Goal: Find specific page/section: Find specific page/section

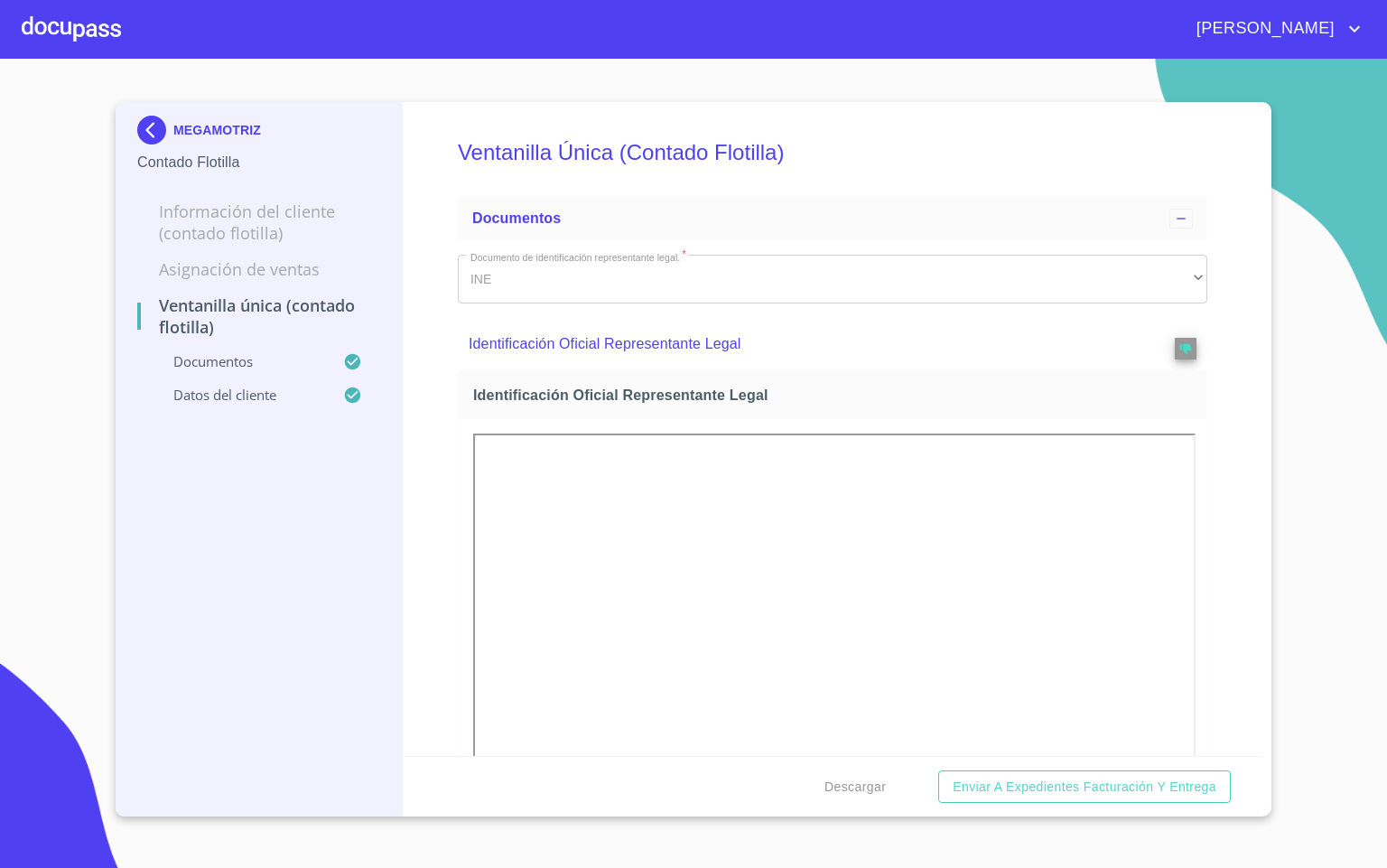
scroll to position [4759, 0]
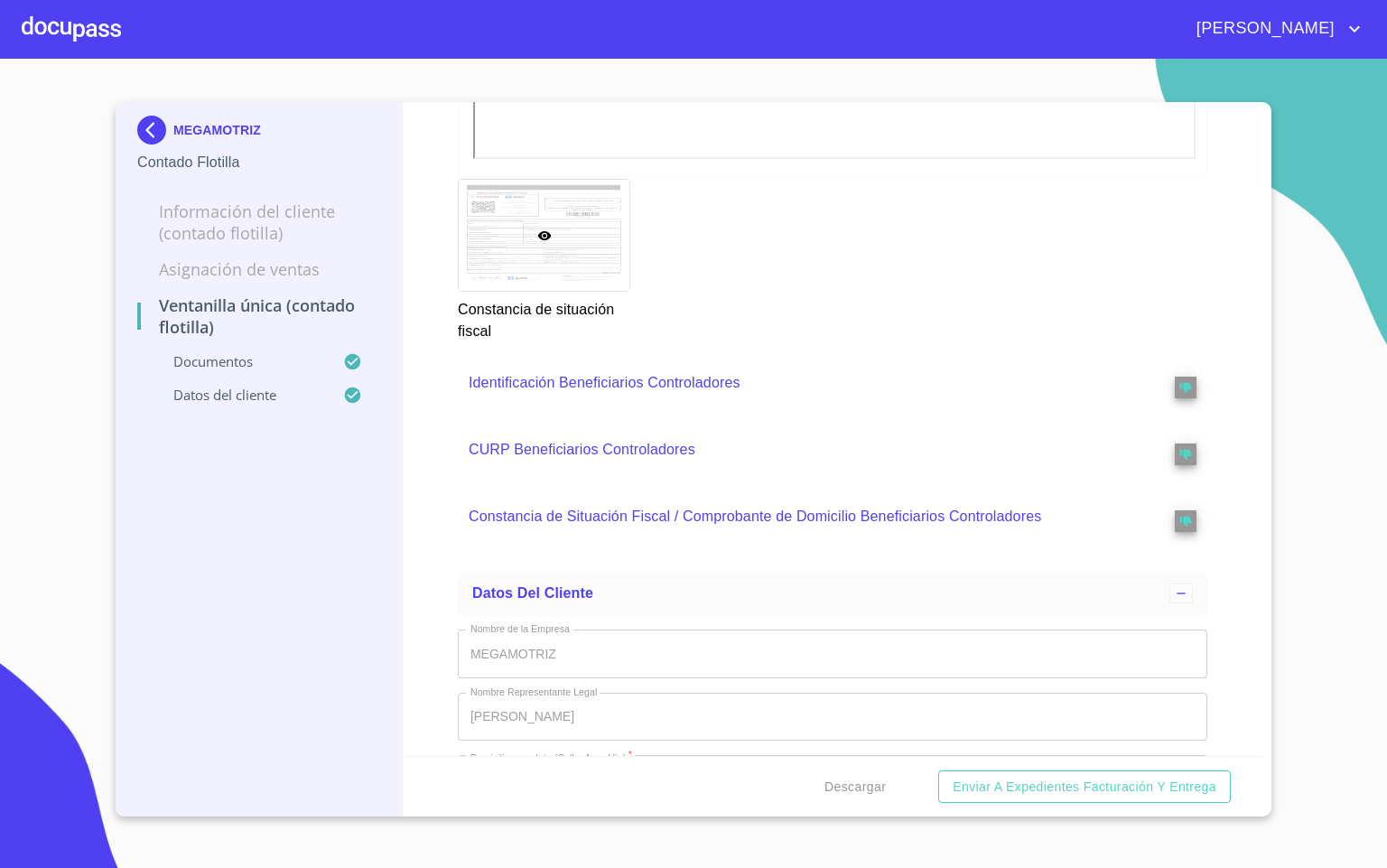
click at [65, 33] on div at bounding box center [71, 29] width 99 height 58
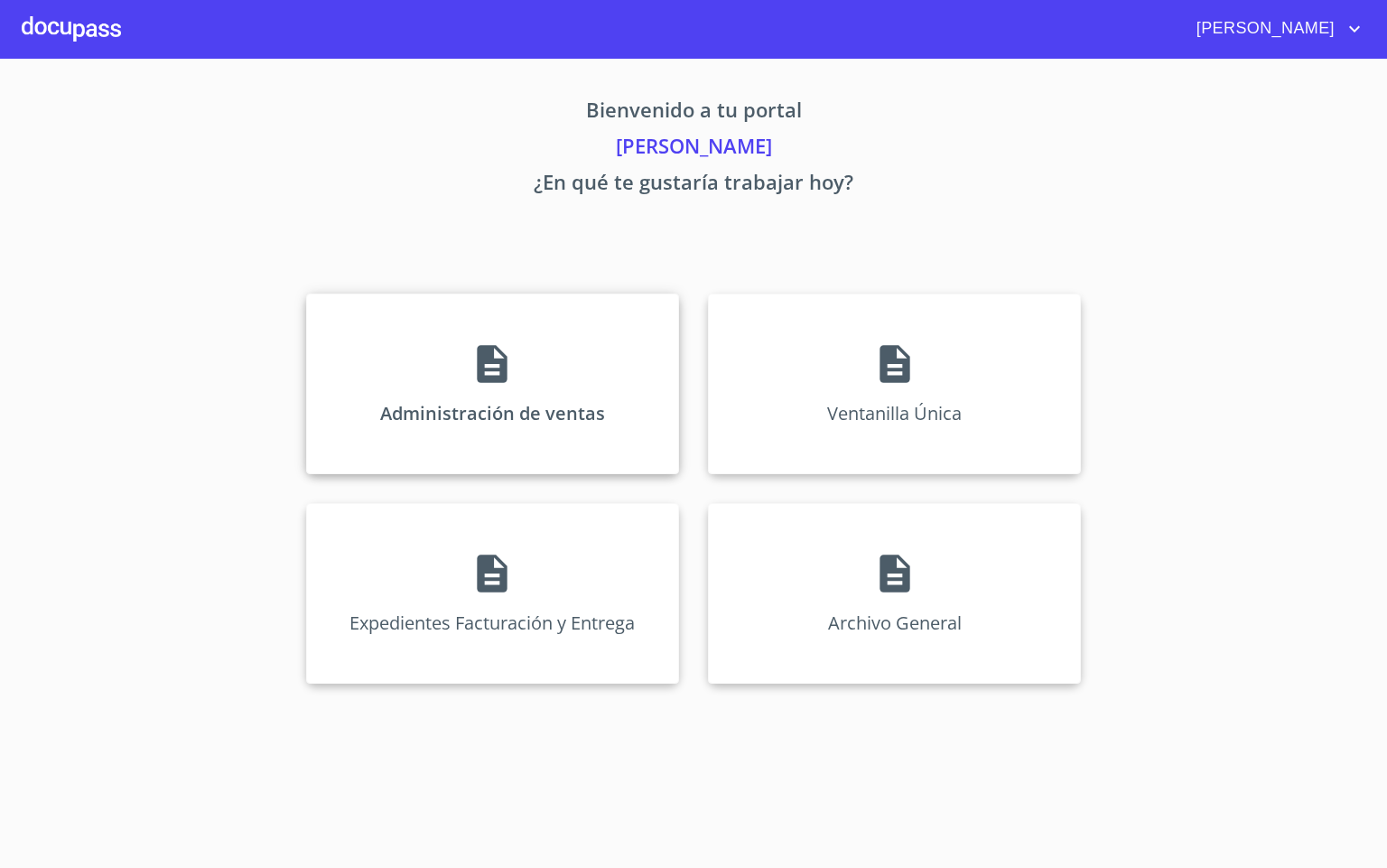
click at [542, 326] on div "Administración de ventas" at bounding box center [493, 384] width 373 height 181
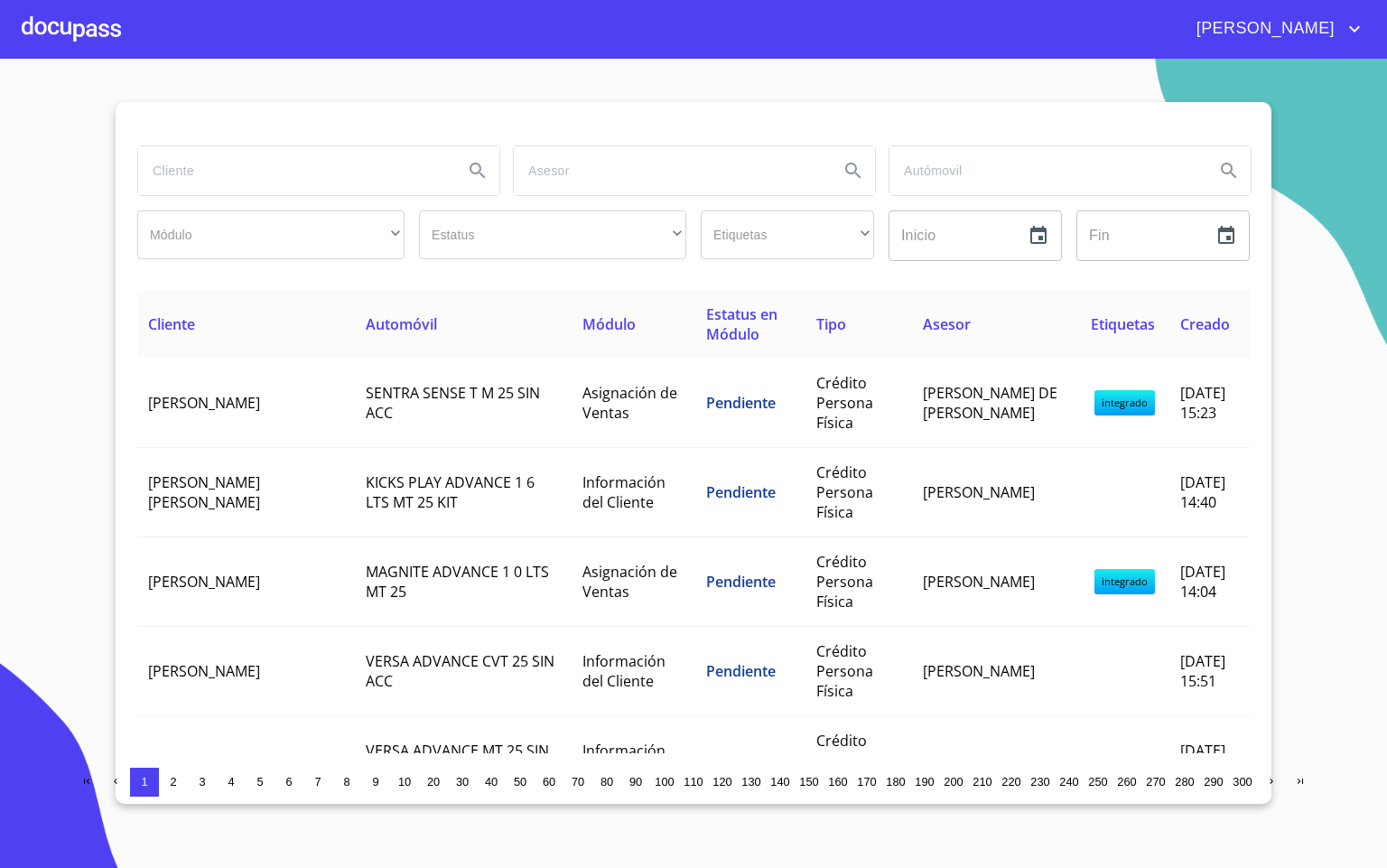
click at [336, 190] on input "search" at bounding box center [293, 171] width 311 height 49
type input "alej"
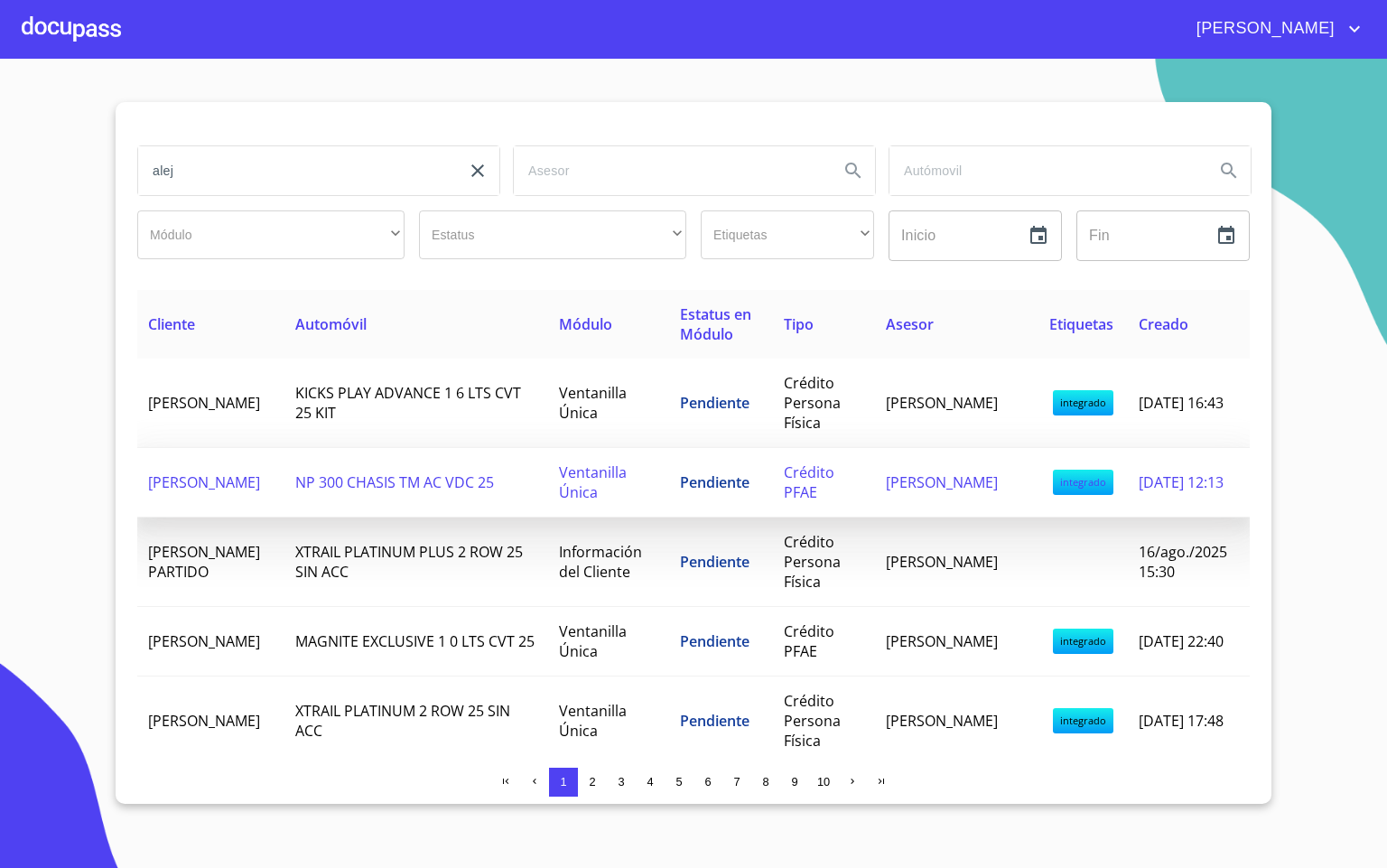
click at [245, 472] on span "[PERSON_NAME]" at bounding box center [204, 481] width 112 height 20
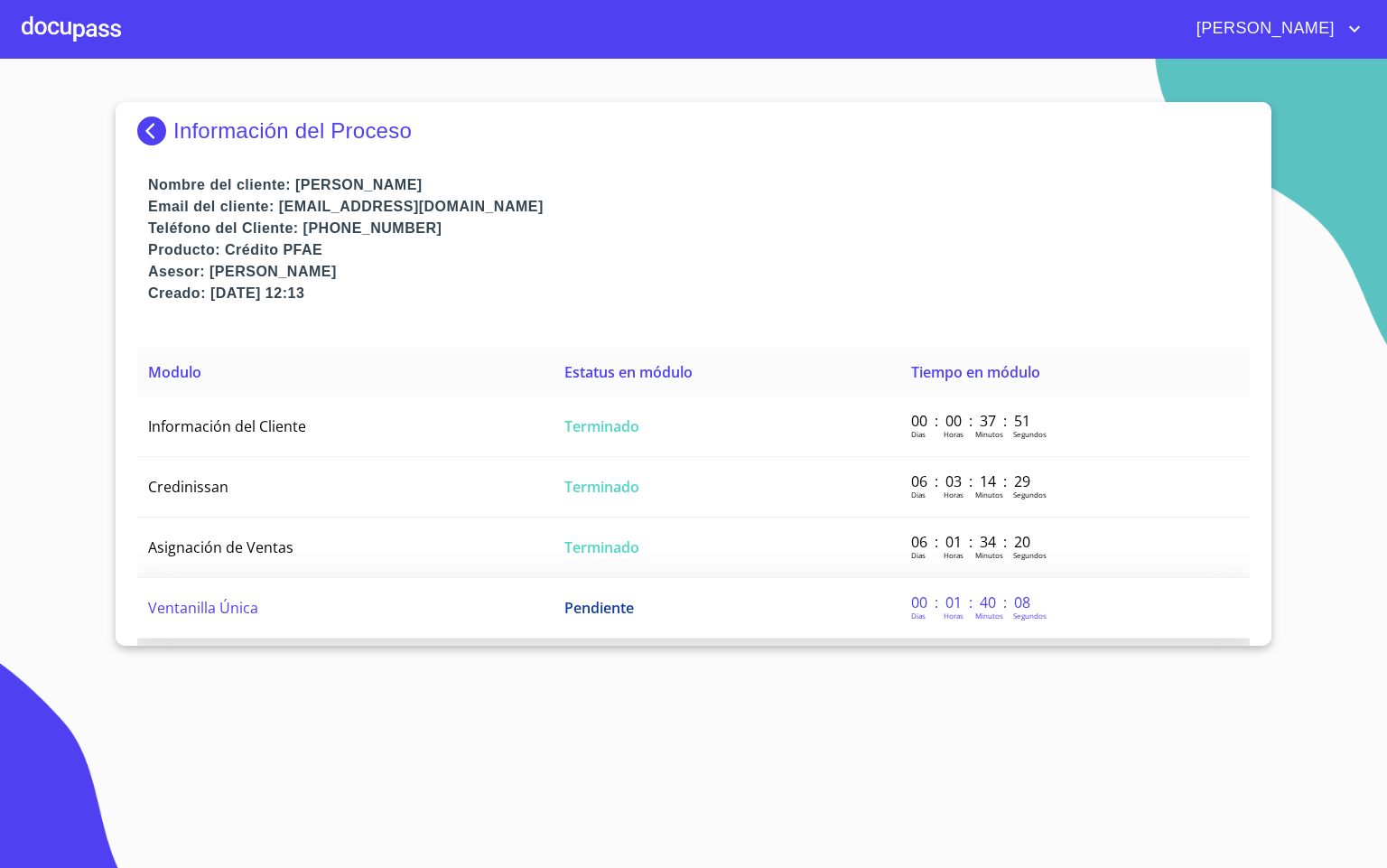
click at [363, 610] on td "Ventanilla Única" at bounding box center [345, 608] width 417 height 60
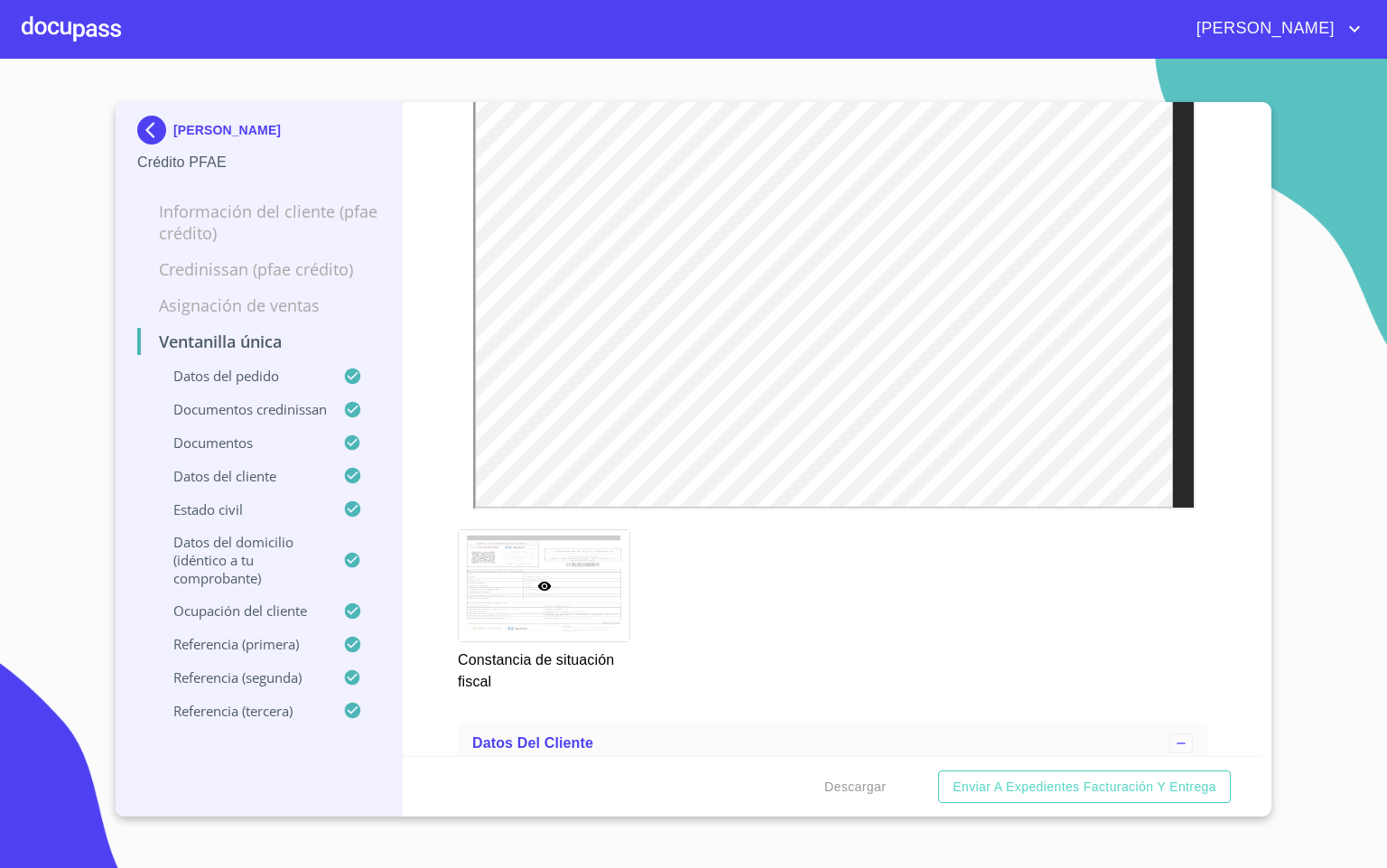
scroll to position [6097, 0]
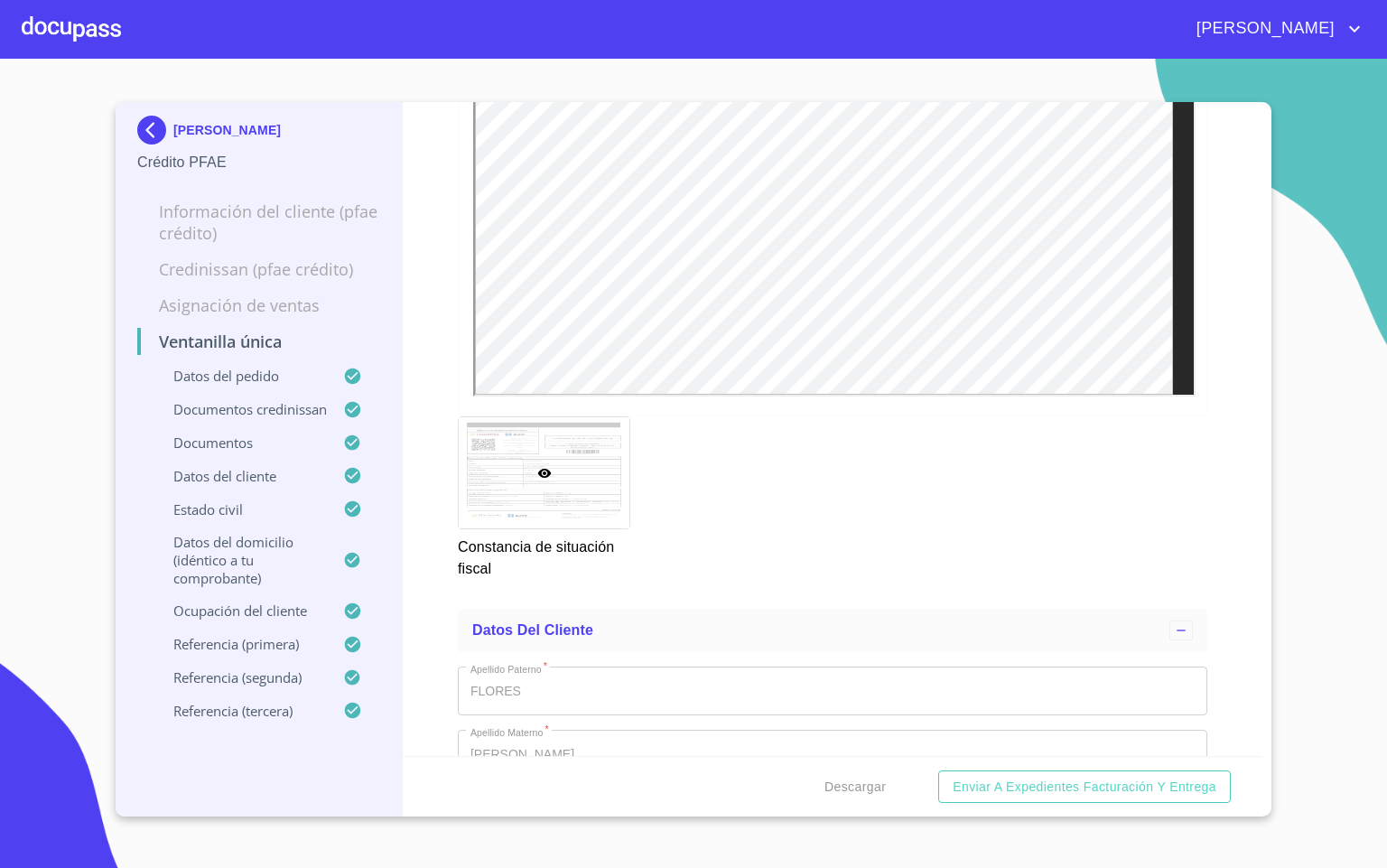
click at [1236, 583] on div "Ventanilla única Datos del pedido Marca   * Nissan ​ Año   * 2025 ​ Color   * B…" at bounding box center [832, 429] width 861 height 654
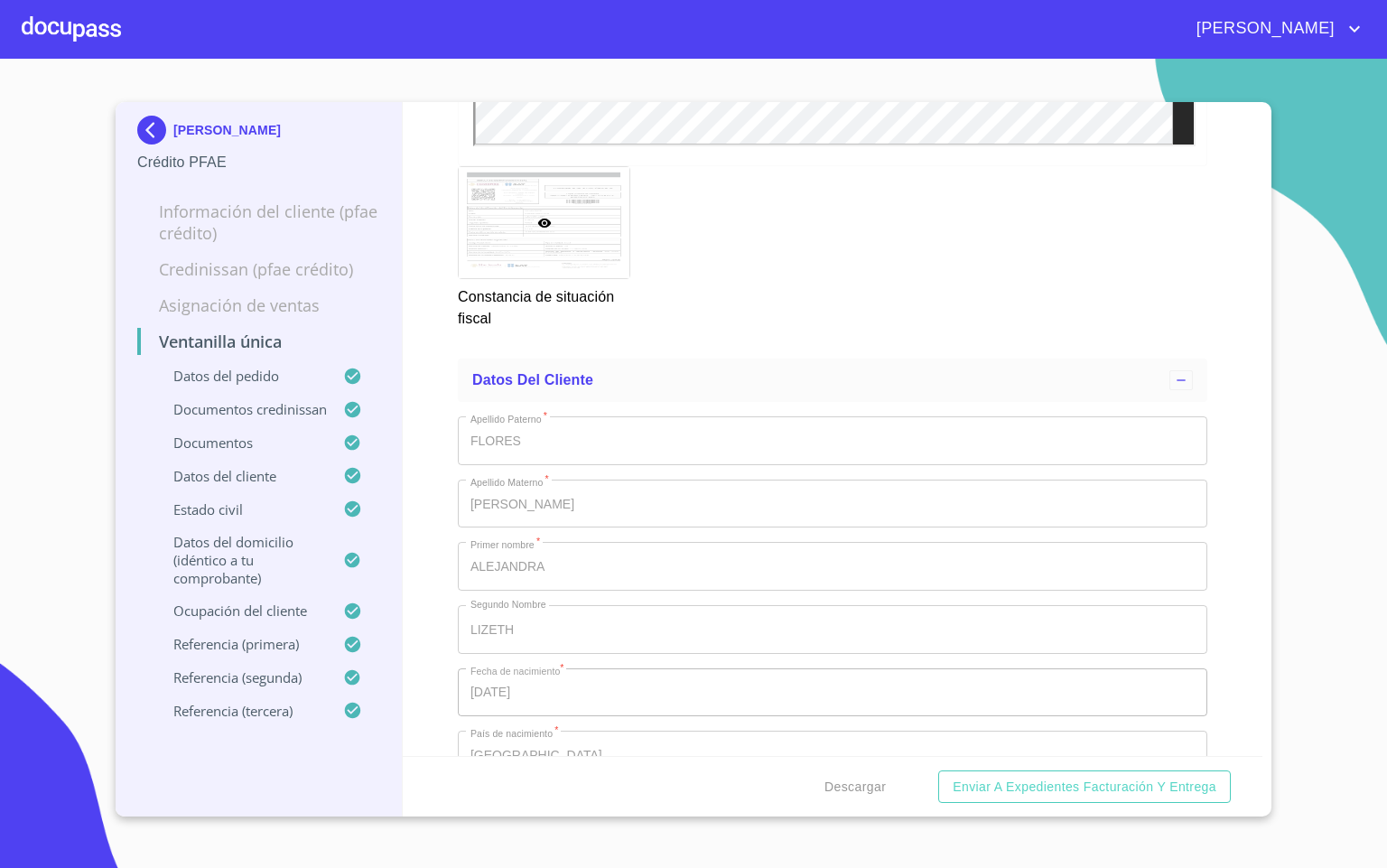
scroll to position [6774, 0]
